Goal: Transaction & Acquisition: Purchase product/service

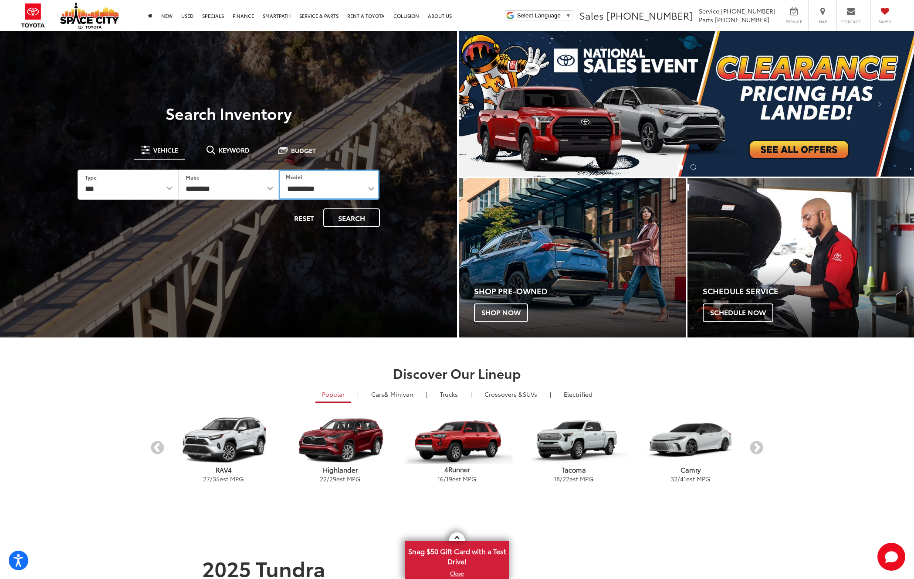
click at [303, 185] on select "**********" at bounding box center [329, 184] width 101 height 30
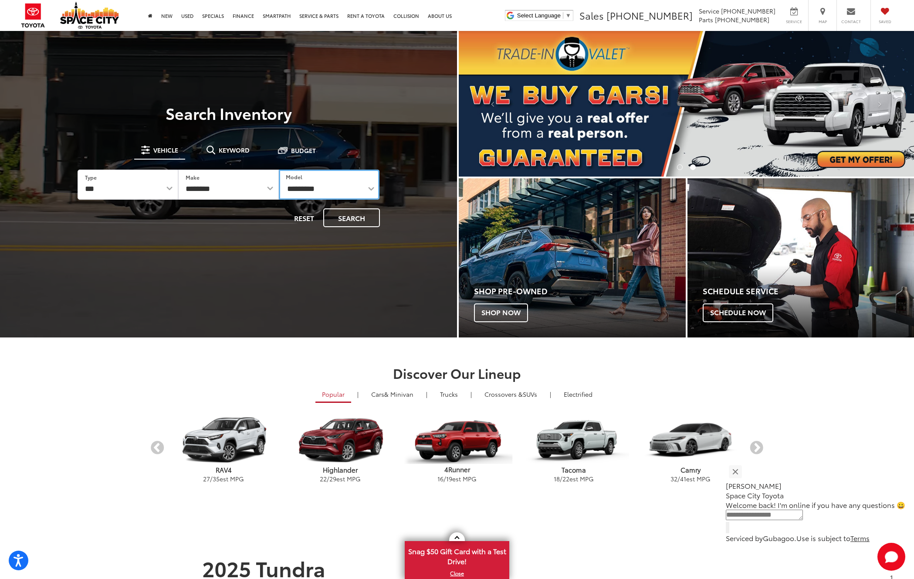
select select "******"
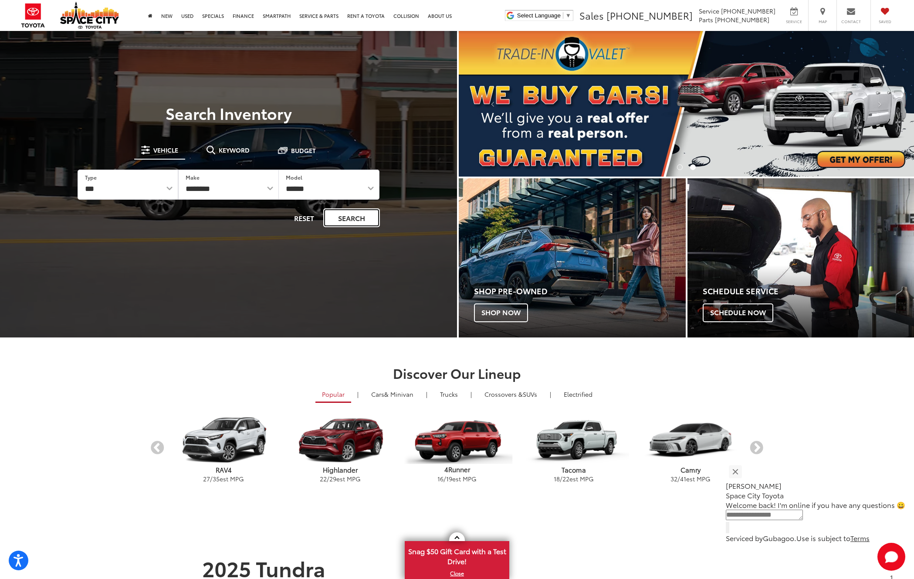
click at [347, 217] on button "Search" at bounding box center [351, 217] width 57 height 19
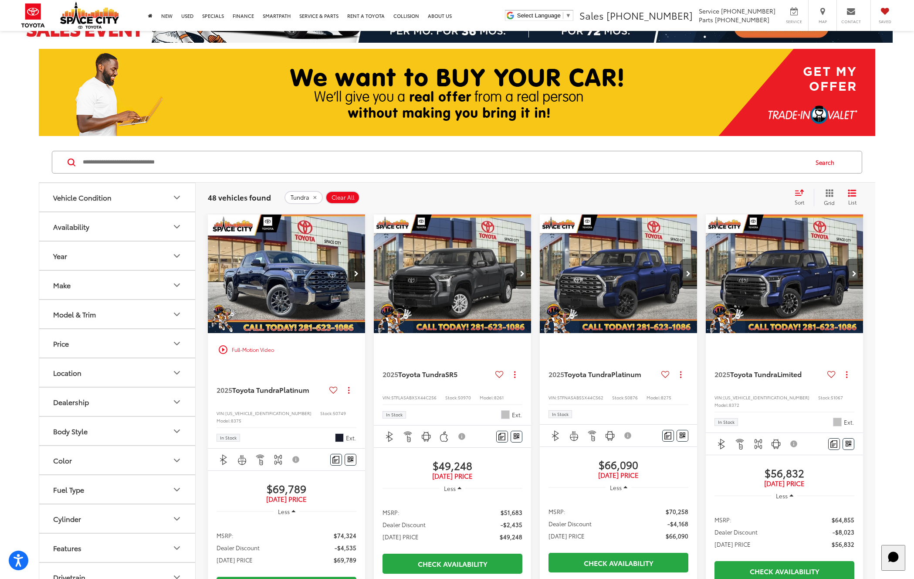
scroll to position [131, 0]
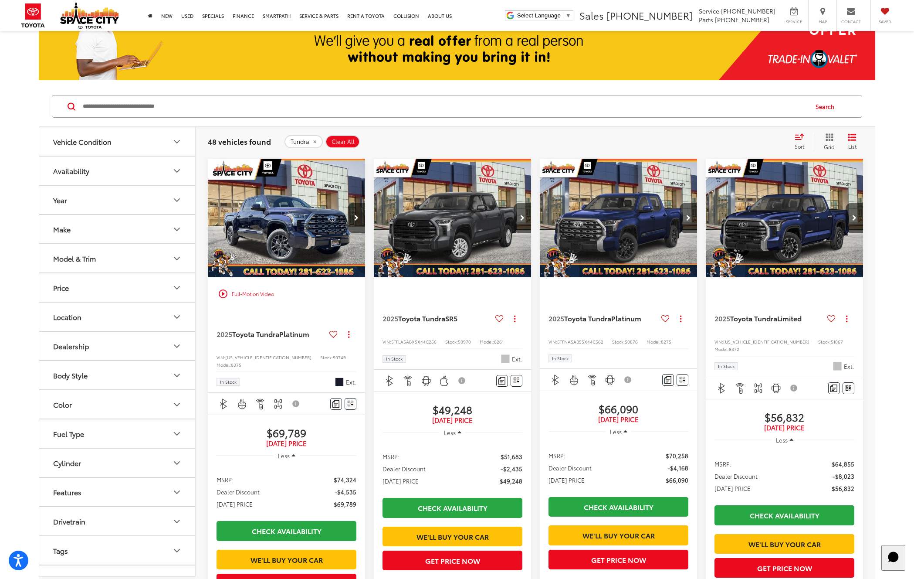
click at [634, 213] on img "2025 Toyota Tundra Platinum 0" at bounding box center [618, 218] width 159 height 119
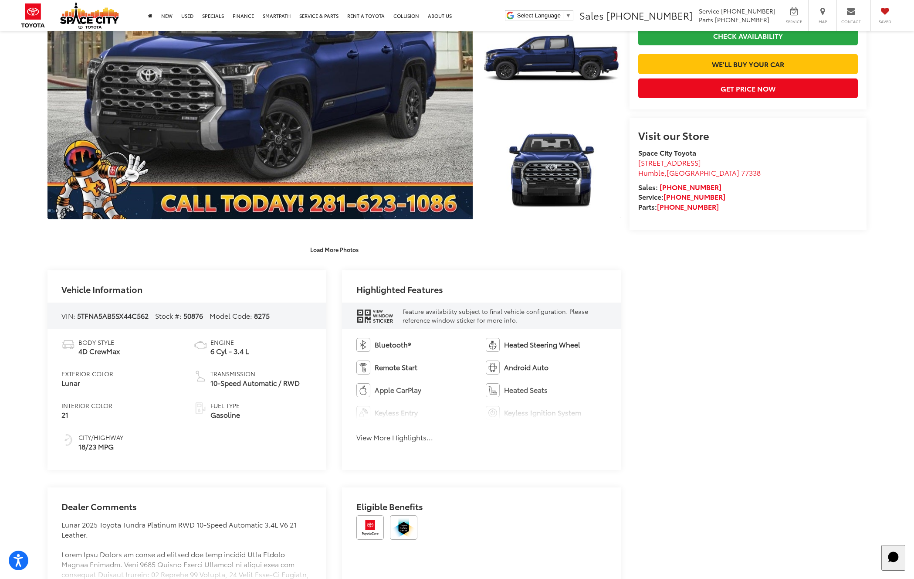
scroll to position [241, 0]
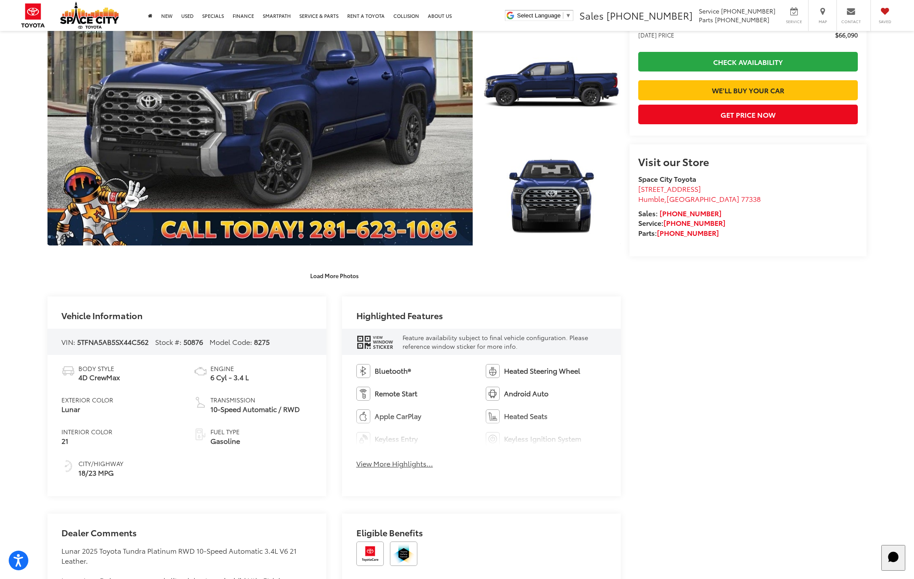
click at [399, 461] on button "View More Highlights..." at bounding box center [394, 463] width 77 height 10
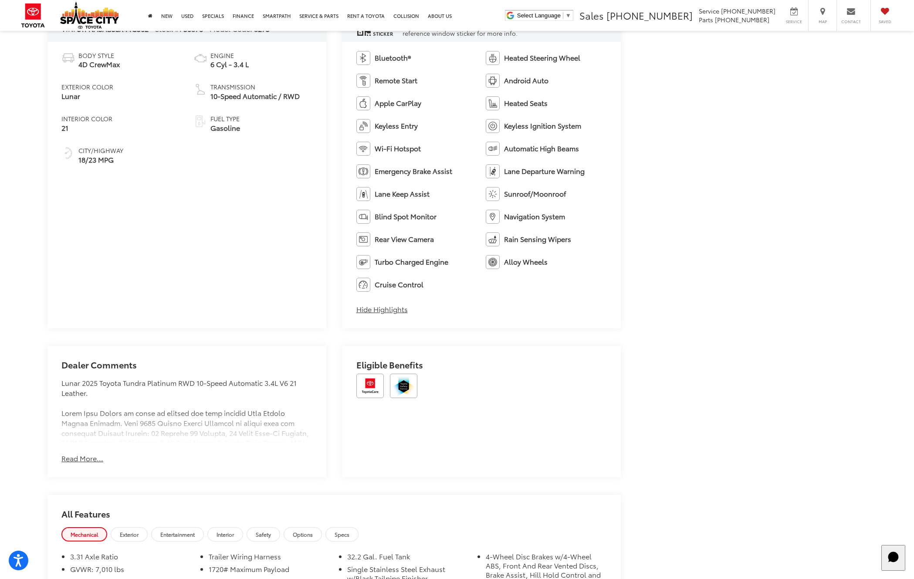
scroll to position [594, 0]
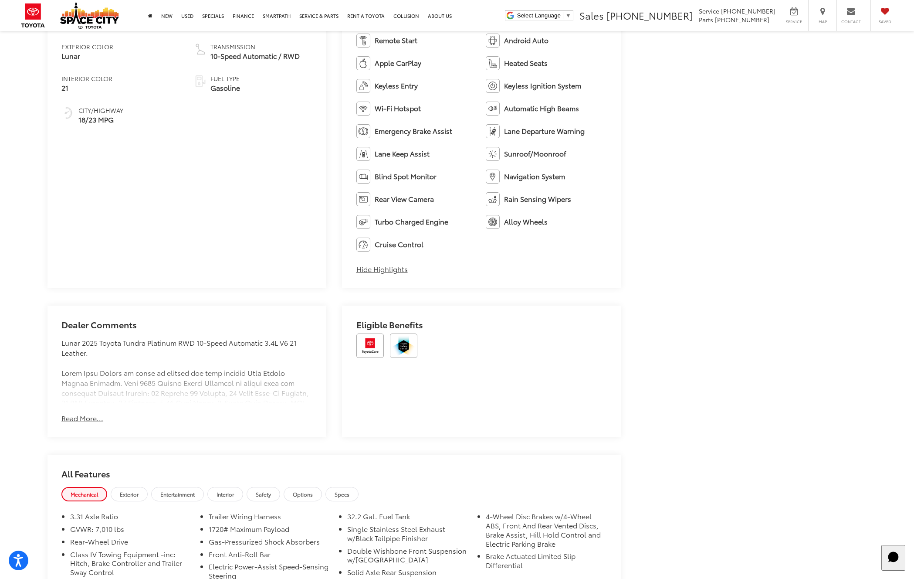
click at [90, 422] on button "Read More..." at bounding box center [82, 418] width 42 height 10
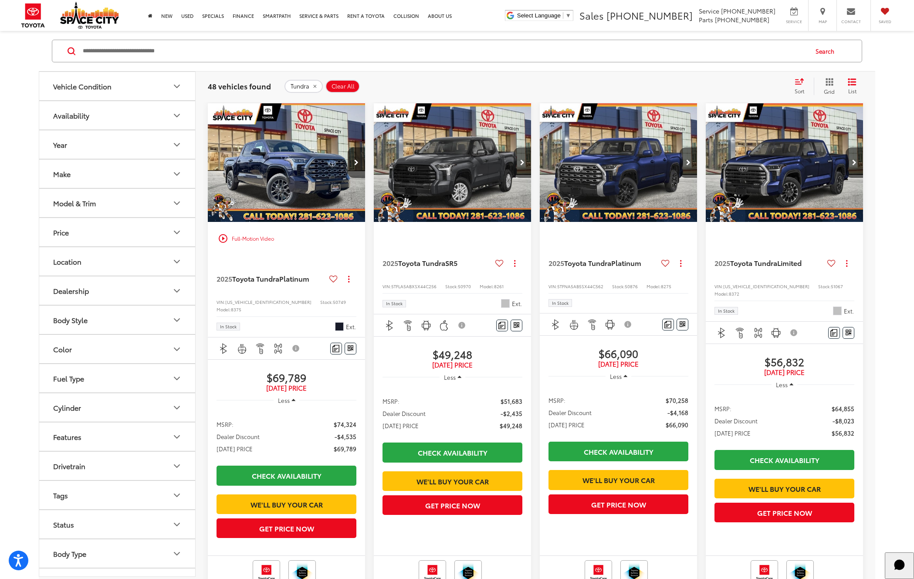
scroll to position [50, 0]
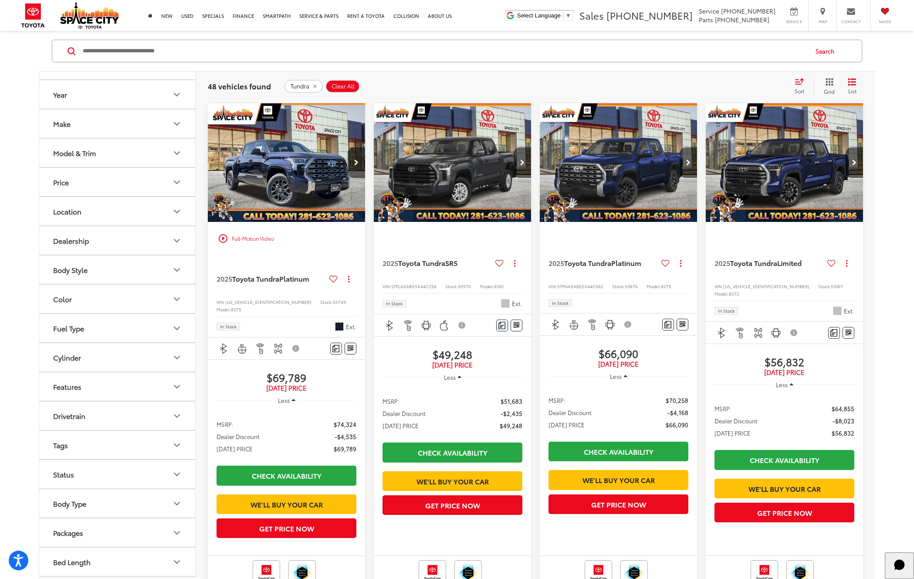
click at [181, 418] on icon "Drivetrain" at bounding box center [177, 415] width 10 height 10
click at [56, 434] on label "4-Wheel Drive (23)" at bounding box center [83, 437] width 67 height 14
click at [55, 450] on label "4WD (14)" at bounding box center [69, 451] width 39 height 14
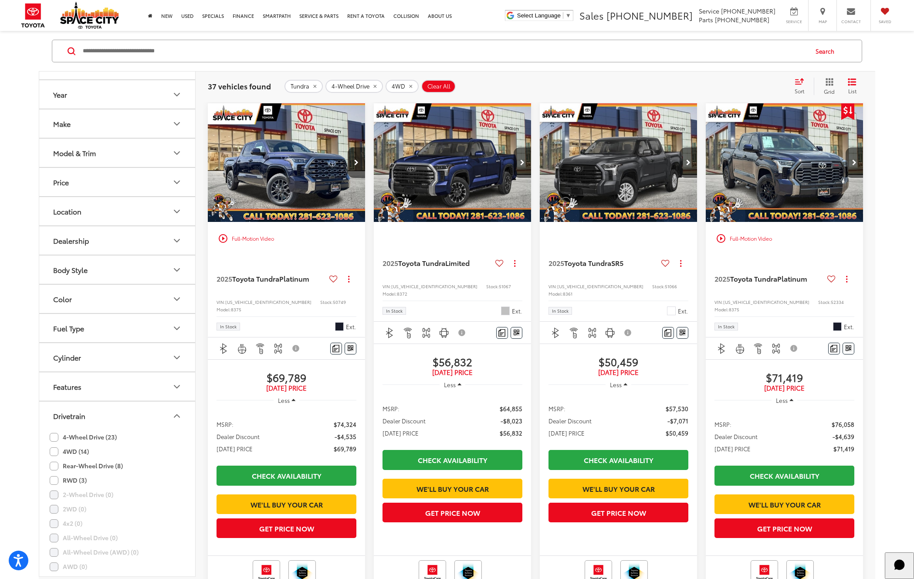
click at [813, 179] on img "2025 Toyota Tundra Platinum 0" at bounding box center [784, 162] width 159 height 119
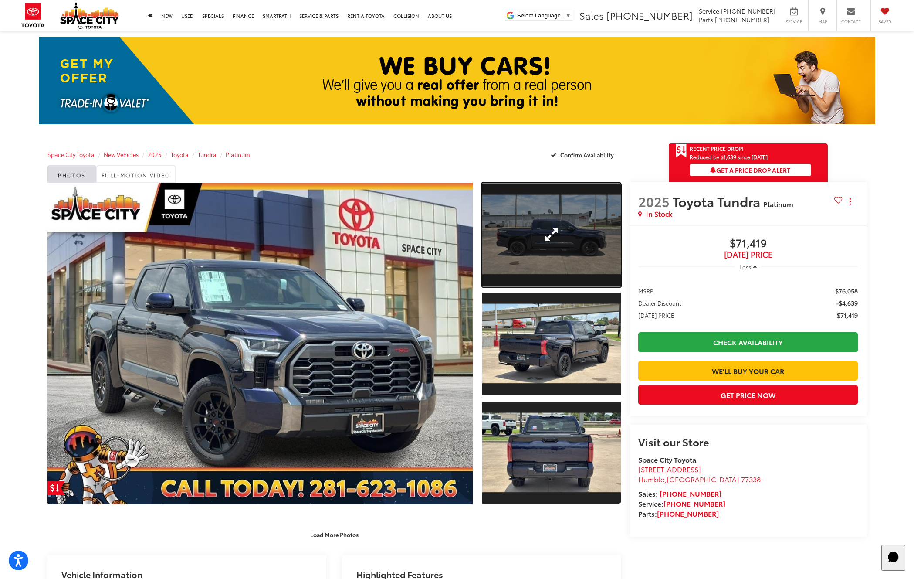
click at [583, 263] on link "Expand Photo 1" at bounding box center [551, 235] width 139 height 104
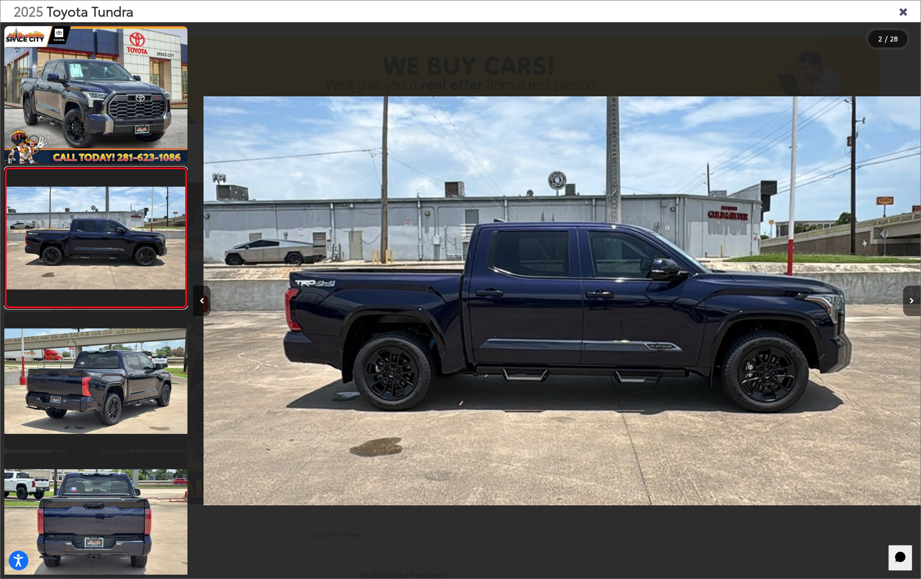
scroll to position [0, 727]
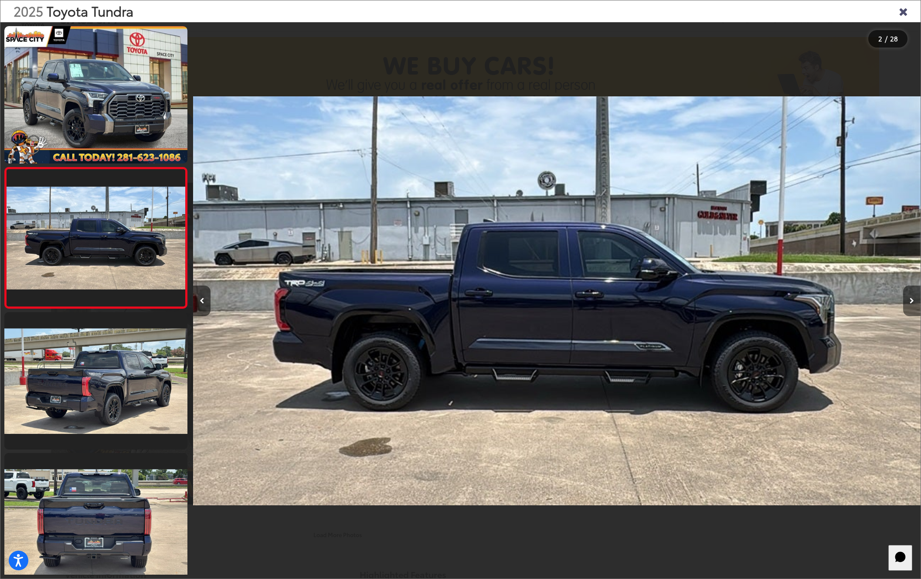
click at [914, 303] on button "Next image" at bounding box center [911, 300] width 17 height 30
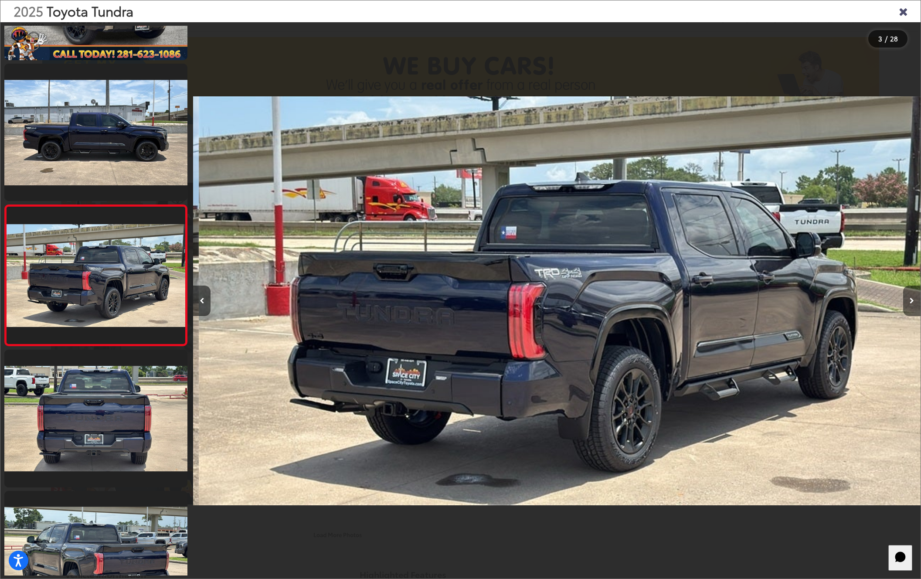
scroll to position [0, 1454]
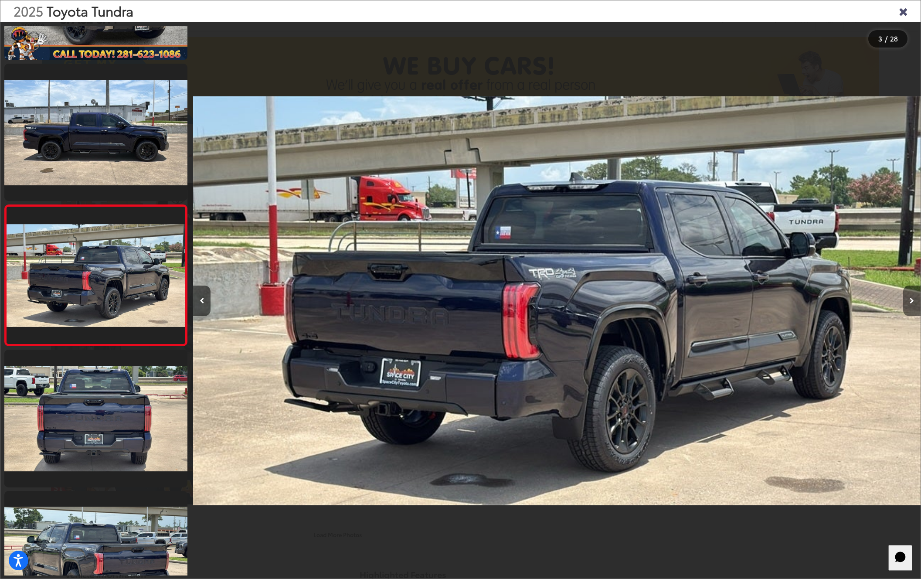
click at [914, 303] on button "Next image" at bounding box center [911, 300] width 17 height 30
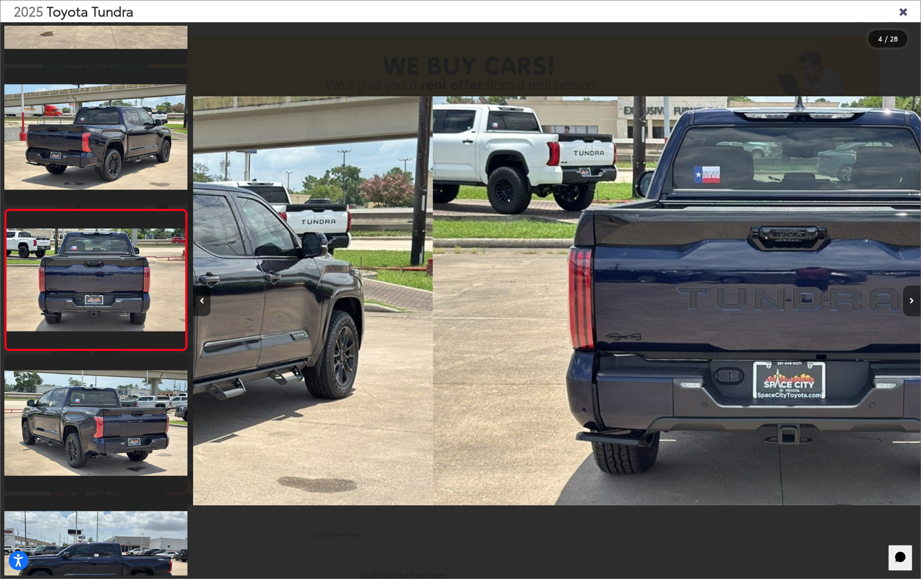
scroll to position [244, 0]
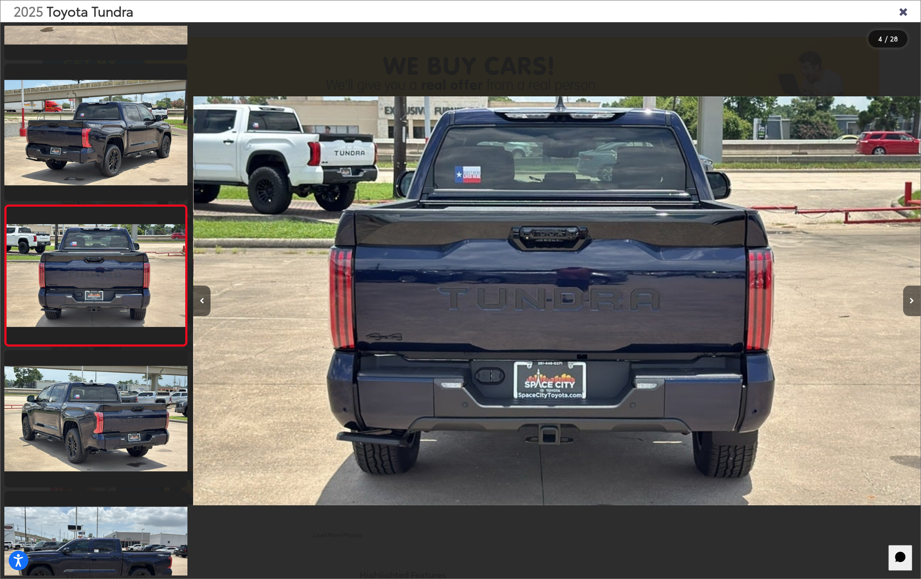
click at [914, 303] on button "Next image" at bounding box center [911, 300] width 17 height 30
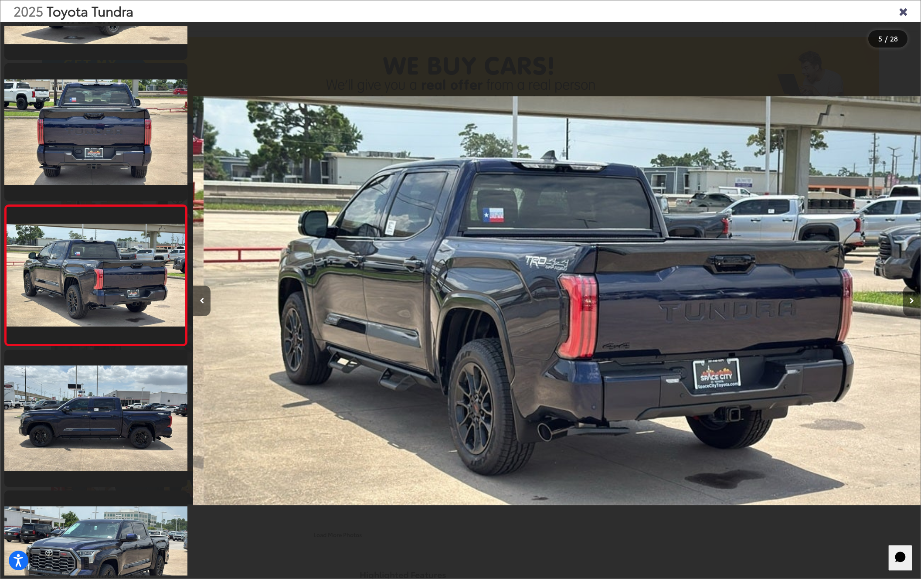
scroll to position [0, 2908]
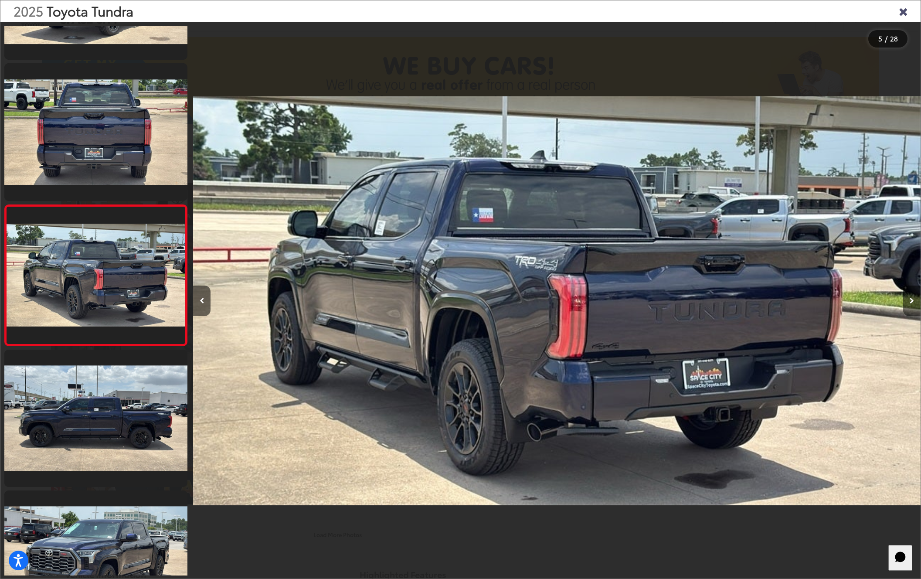
click at [914, 303] on button "Next image" at bounding box center [911, 300] width 17 height 30
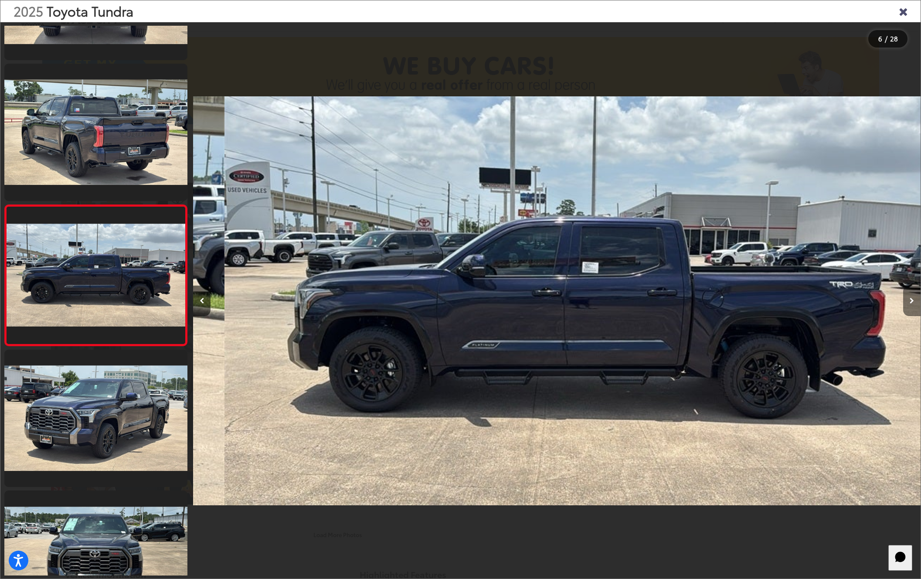
scroll to position [0, 3635]
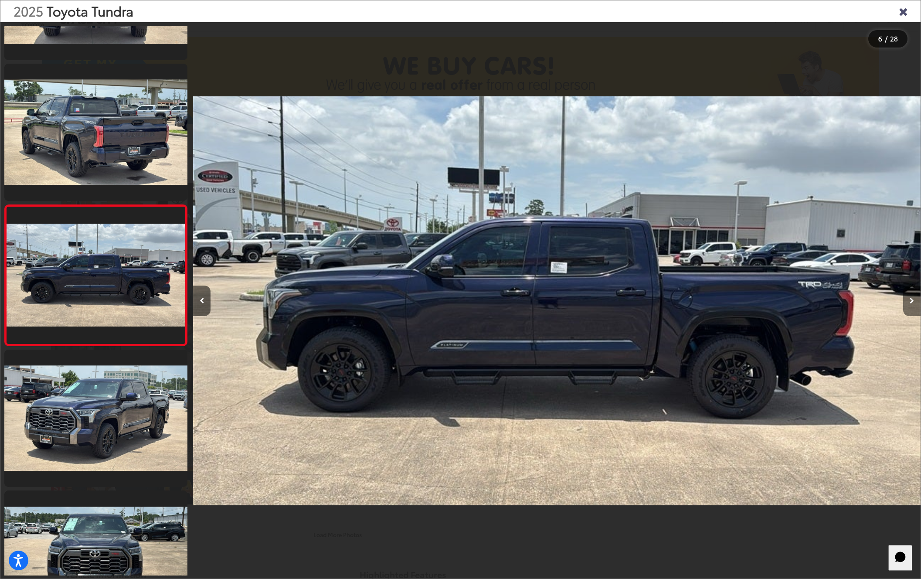
click at [914, 303] on button "Next image" at bounding box center [911, 300] width 17 height 30
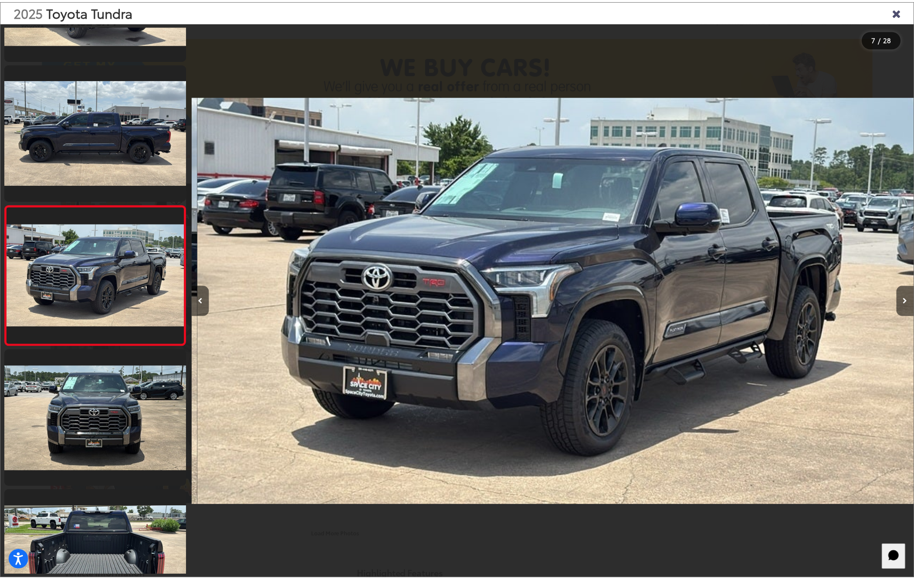
scroll to position [0, 4362]
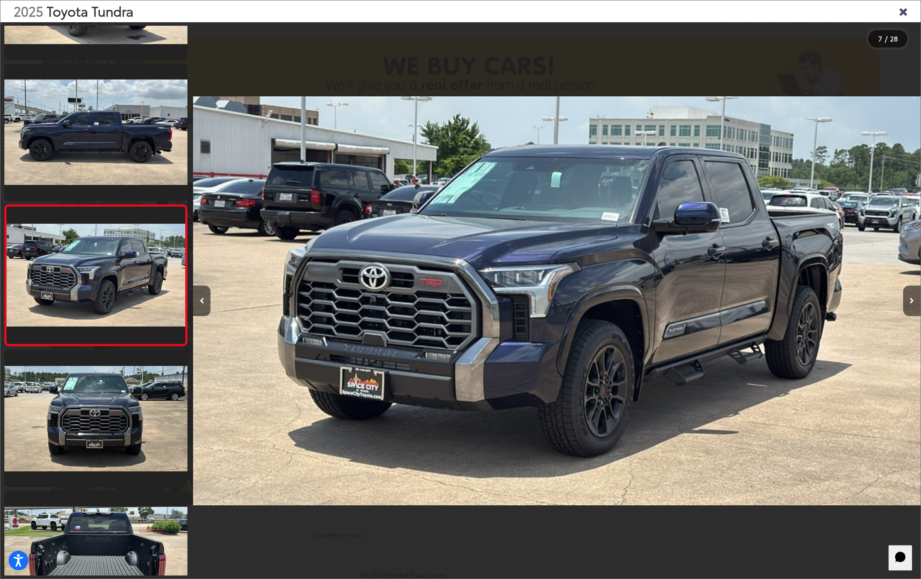
click at [904, 12] on icon "Close gallery" at bounding box center [902, 10] width 9 height 11
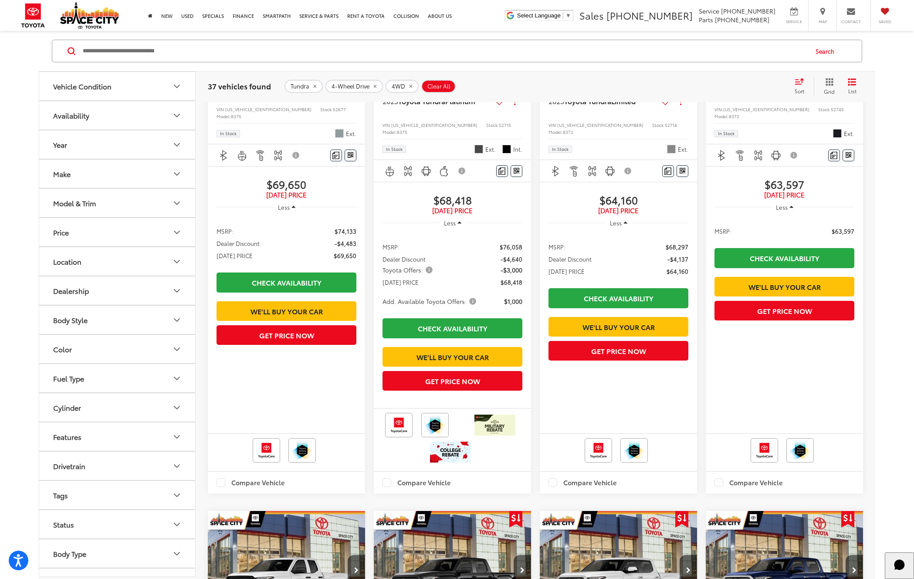
scroll to position [758, 0]
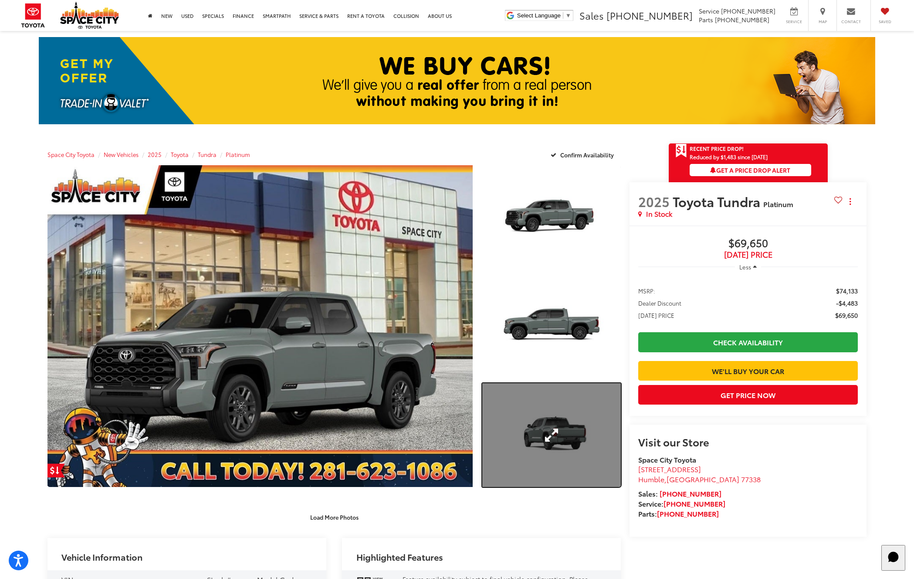
click at [552, 444] on link "Expand Photo 3" at bounding box center [551, 435] width 139 height 104
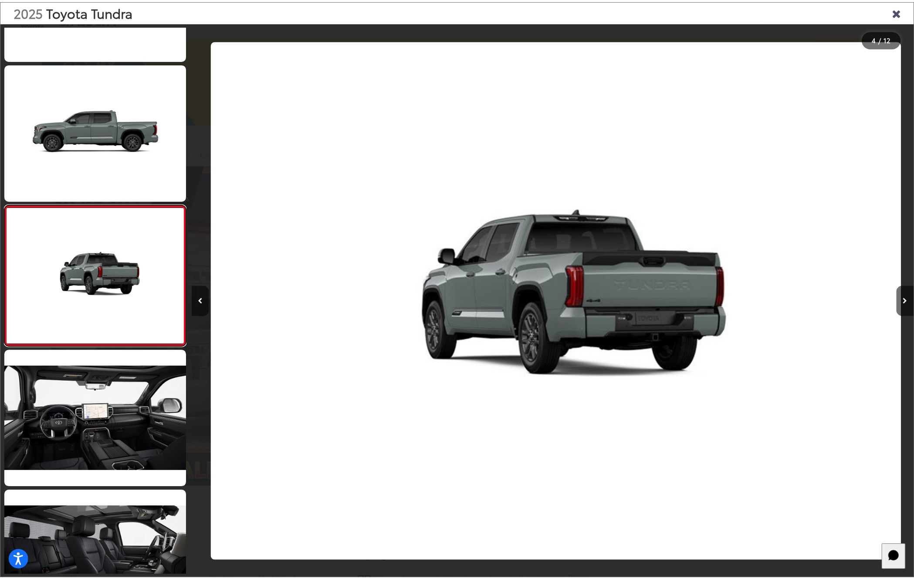
scroll to position [0, 2181]
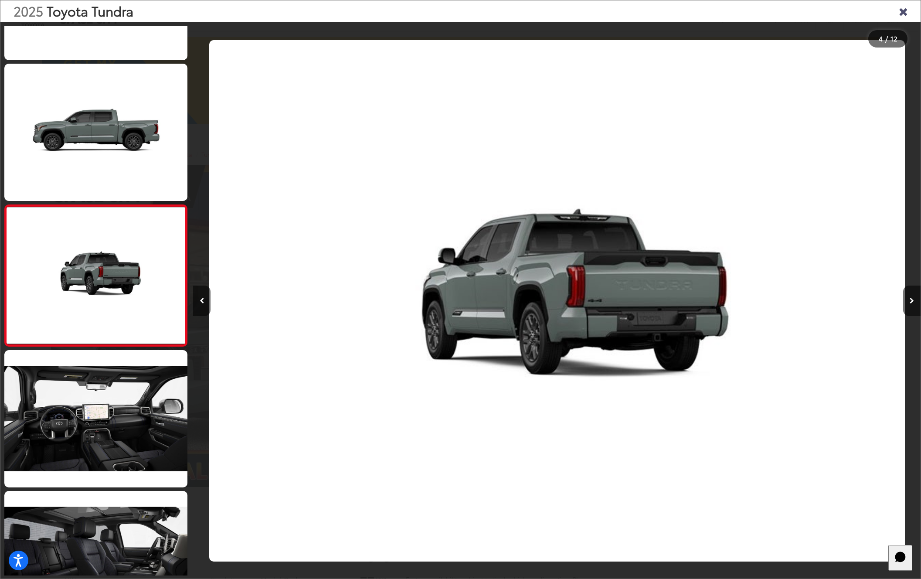
click at [902, 11] on icon "Close gallery" at bounding box center [902, 10] width 9 height 11
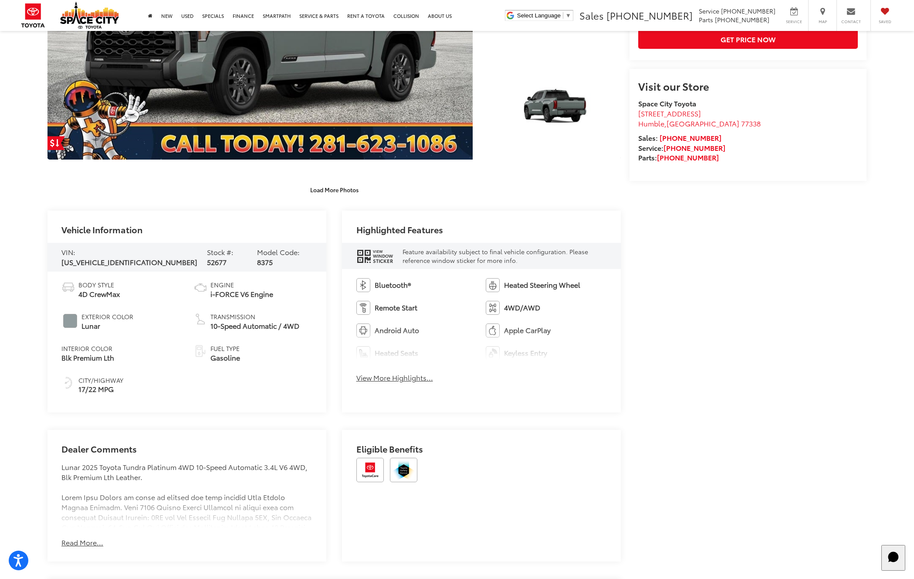
scroll to position [355, 0]
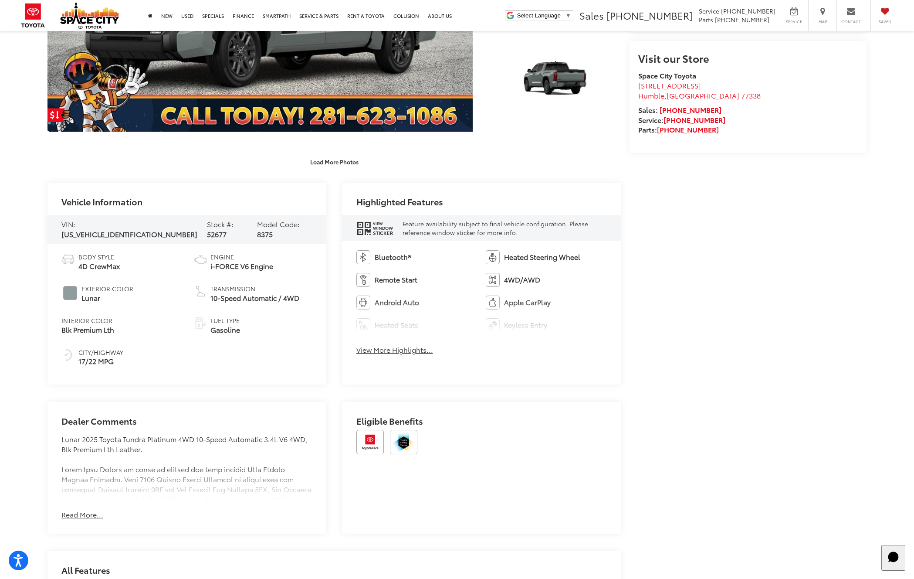
click at [86, 514] on button "Read More..." at bounding box center [82, 514] width 42 height 10
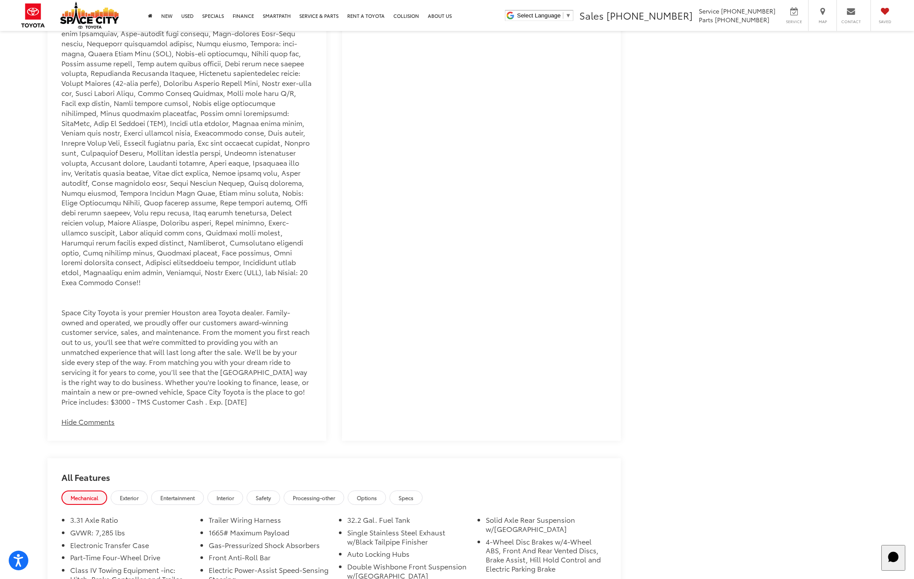
scroll to position [1019, 0]
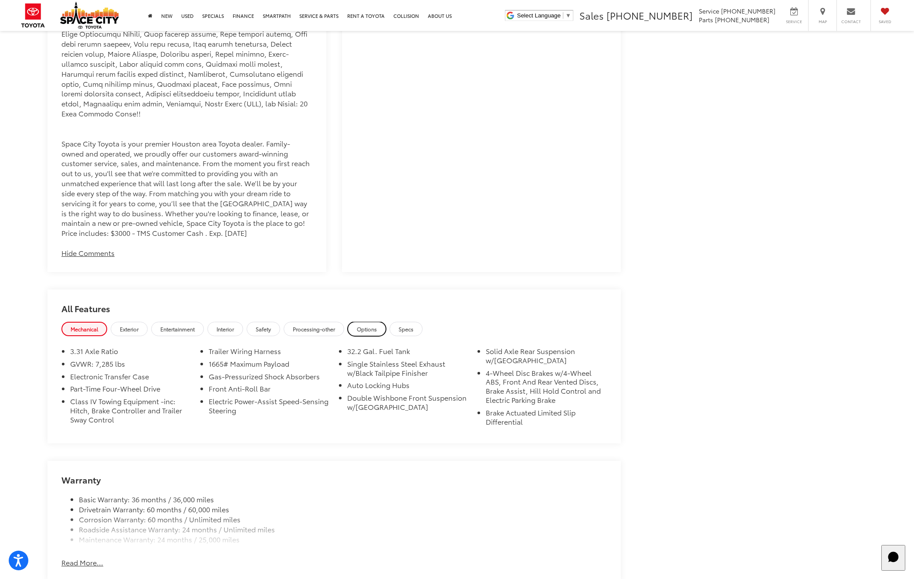
click at [372, 325] on span "Options" at bounding box center [367, 328] width 20 height 7
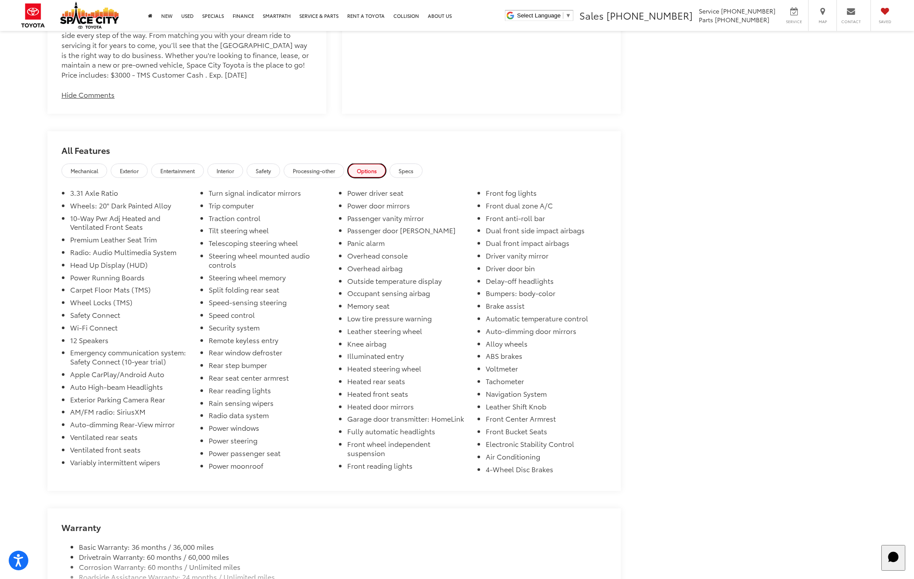
scroll to position [1191, 0]
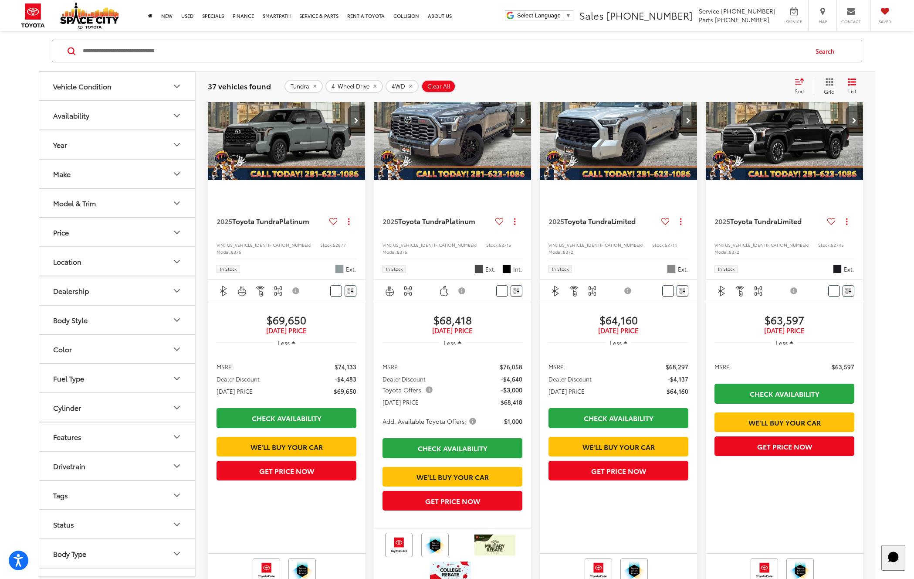
scroll to position [758, 0]
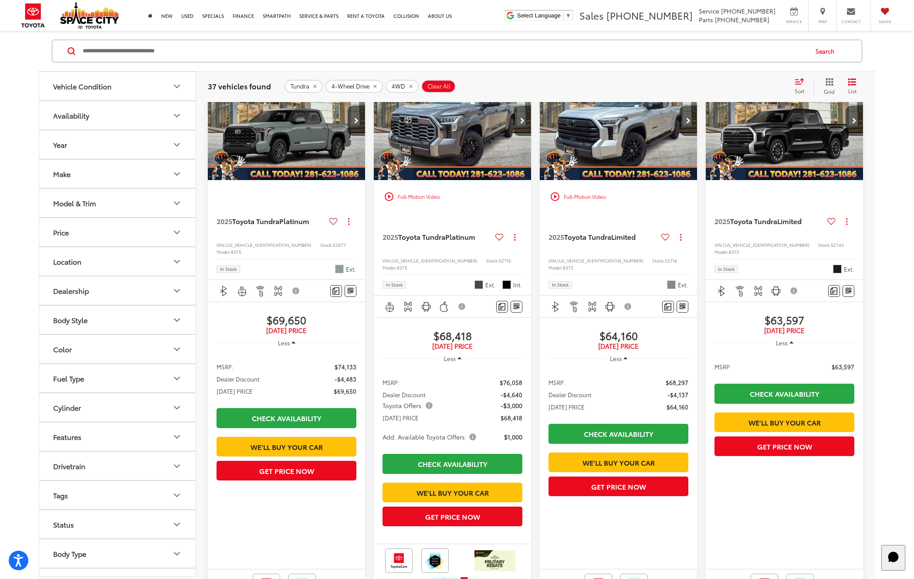
click at [473, 149] on img "2025 Toyota Tundra Platinum 0" at bounding box center [452, 120] width 159 height 119
